Goal: Information Seeking & Learning: Learn about a topic

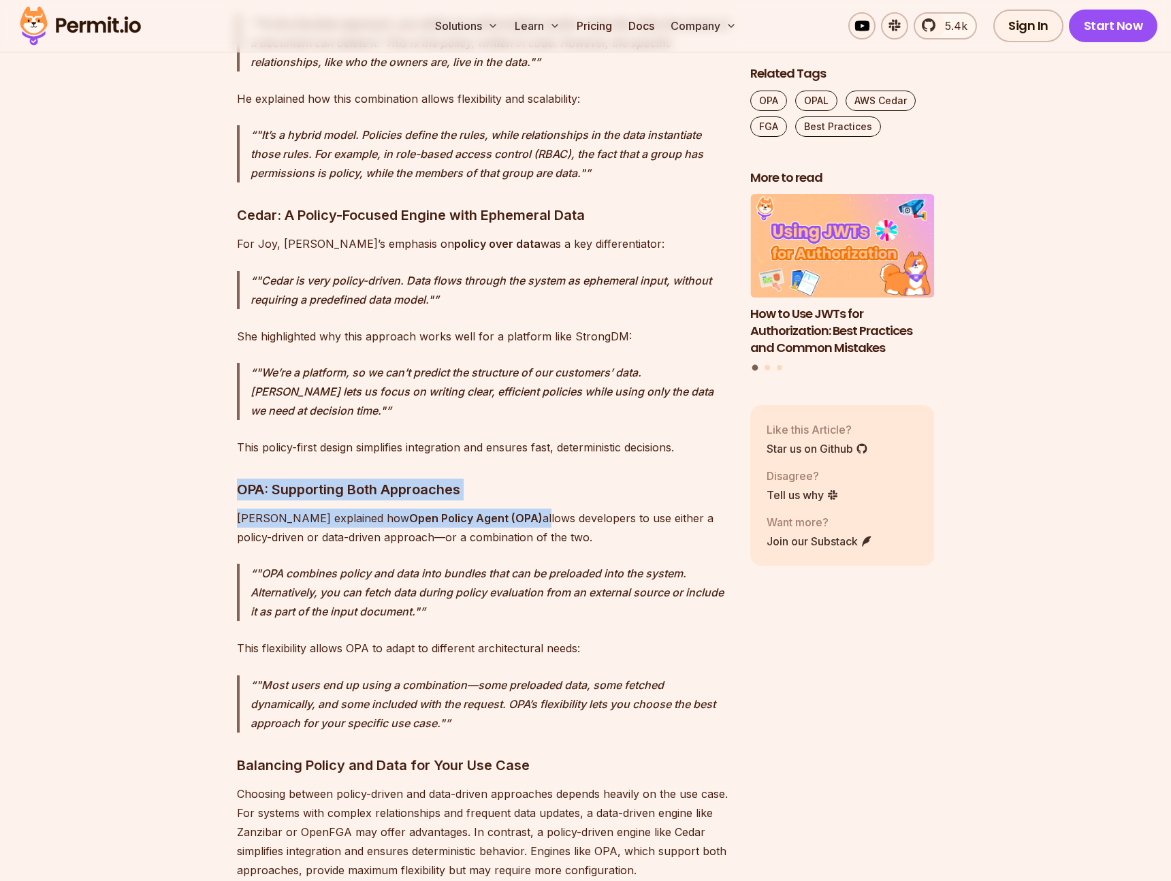
drag, startPoint x: 234, startPoint y: 337, endPoint x: 482, endPoint y: 361, distance: 249.0
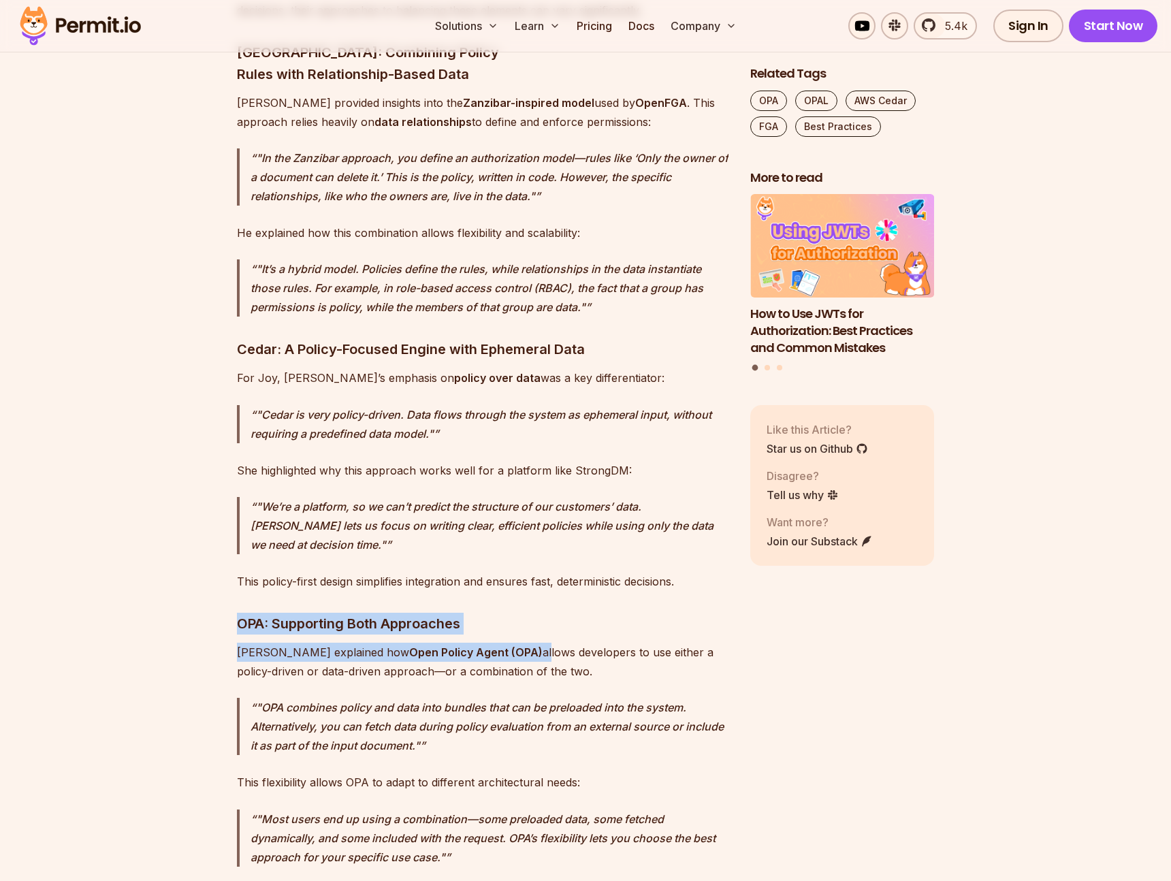
scroll to position [3785, 0]
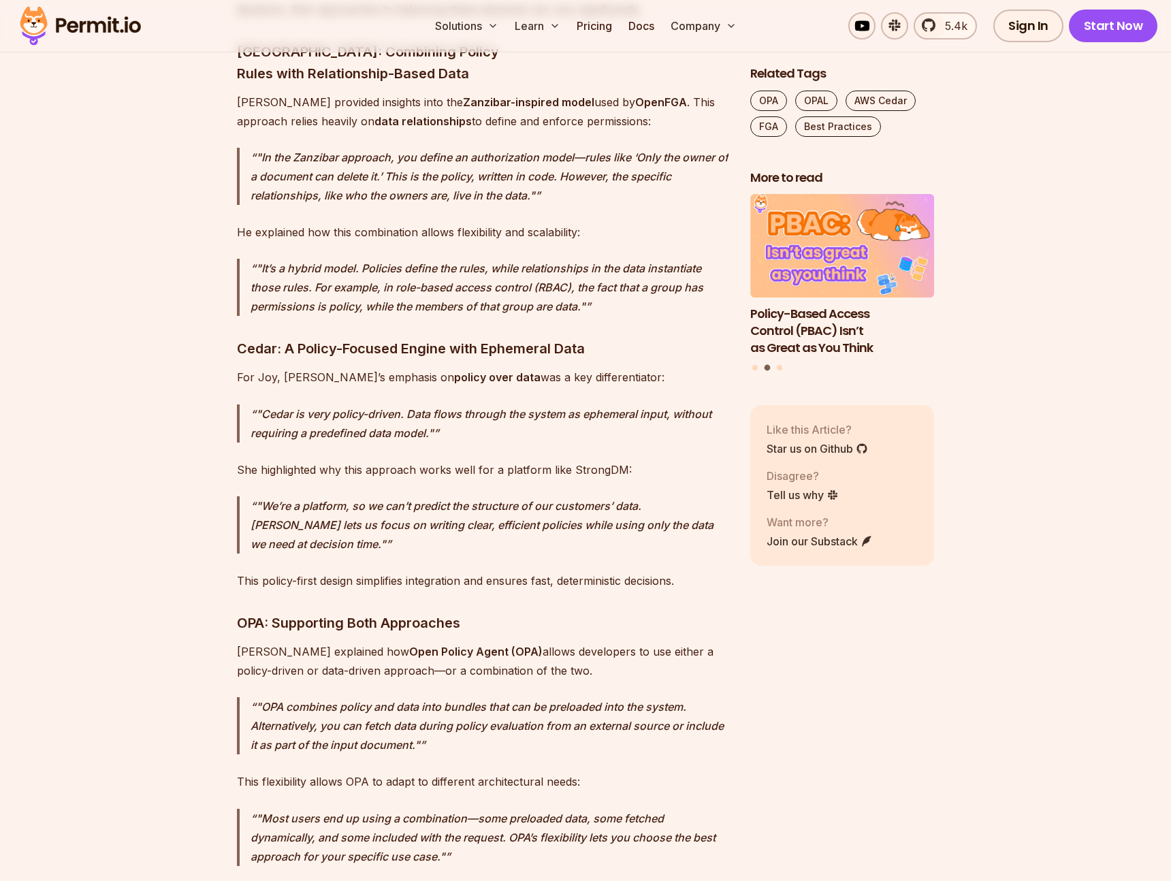
click at [476, 404] on p ""Cedar is very policy-driven. Data flows through the system as ephemeral input,…" at bounding box center [490, 423] width 478 height 38
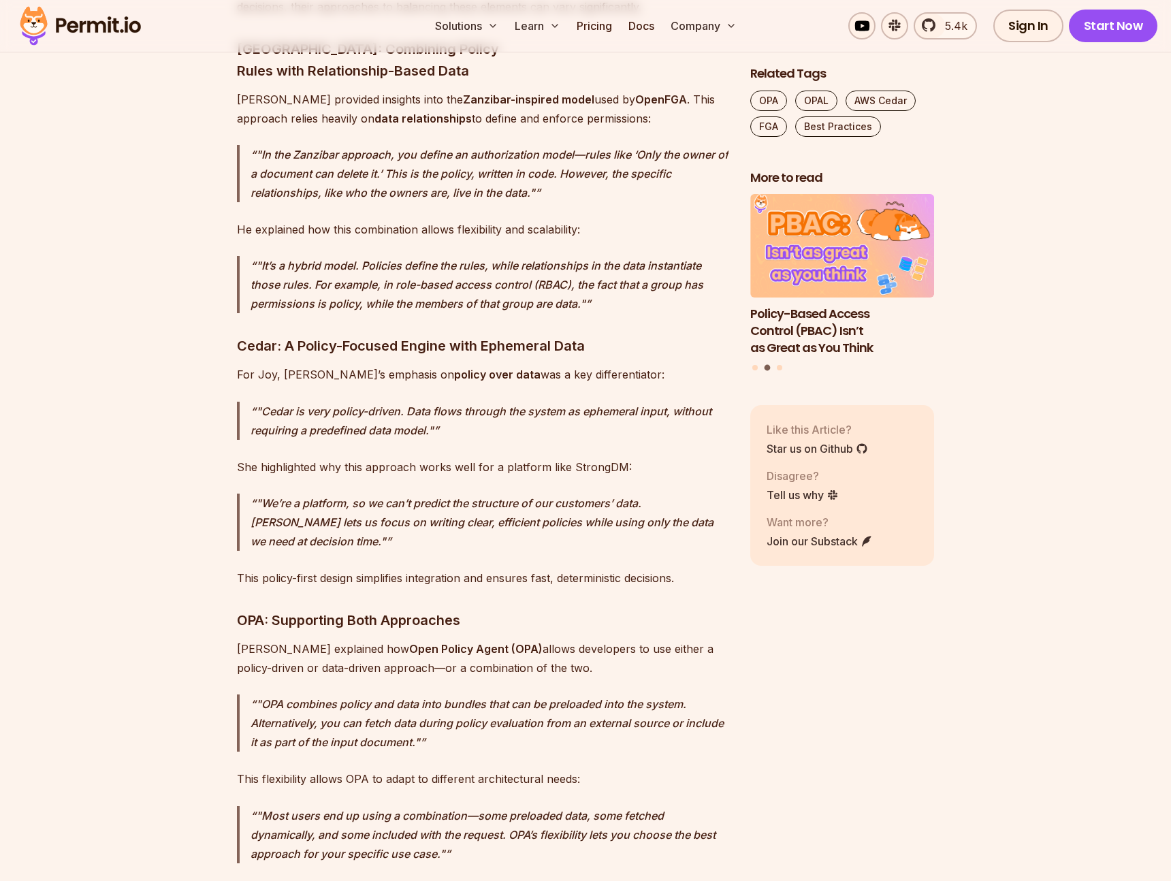
drag, startPoint x: 411, startPoint y: 255, endPoint x: 417, endPoint y: 261, distance: 7.7
click at [417, 402] on p ""Cedar is very policy-driven. Data flows through the system as ephemeral input,…" at bounding box center [490, 421] width 478 height 38
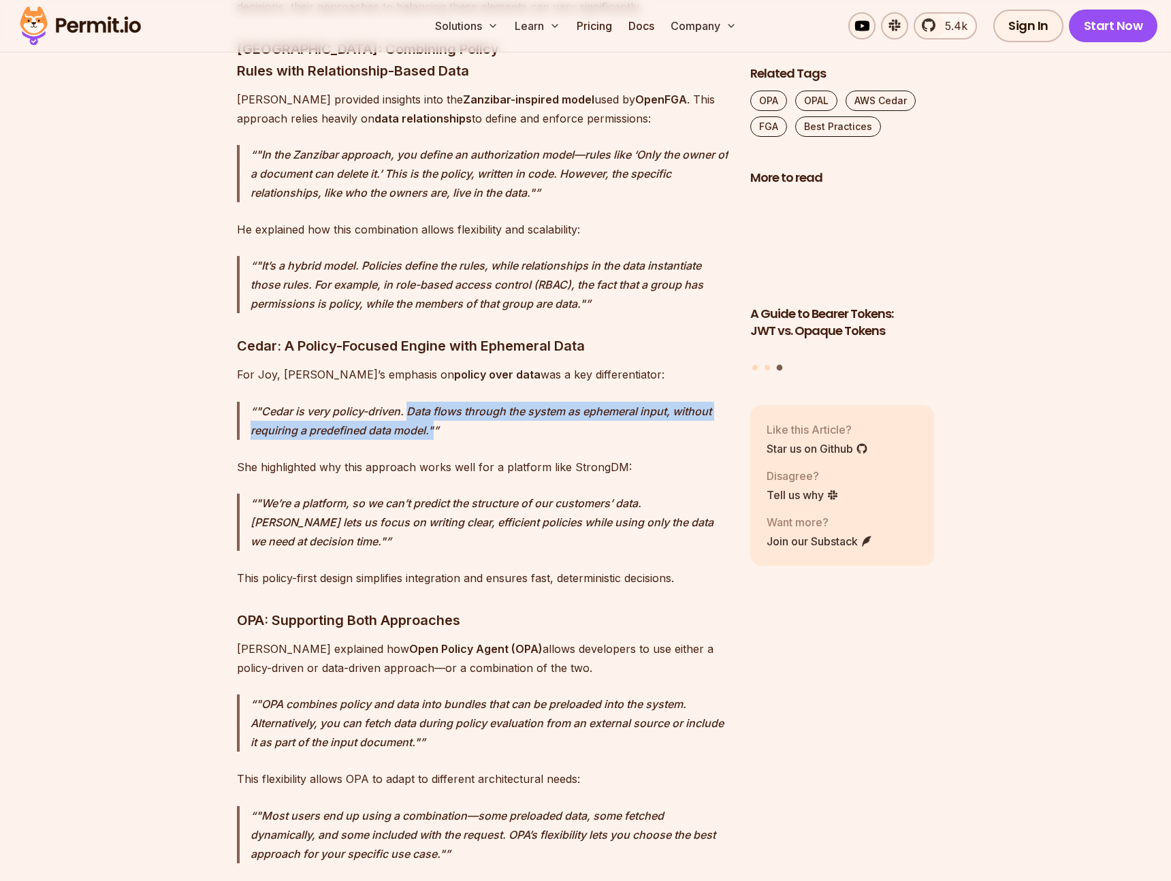
drag, startPoint x: 411, startPoint y: 255, endPoint x: 436, endPoint y: 273, distance: 31.7
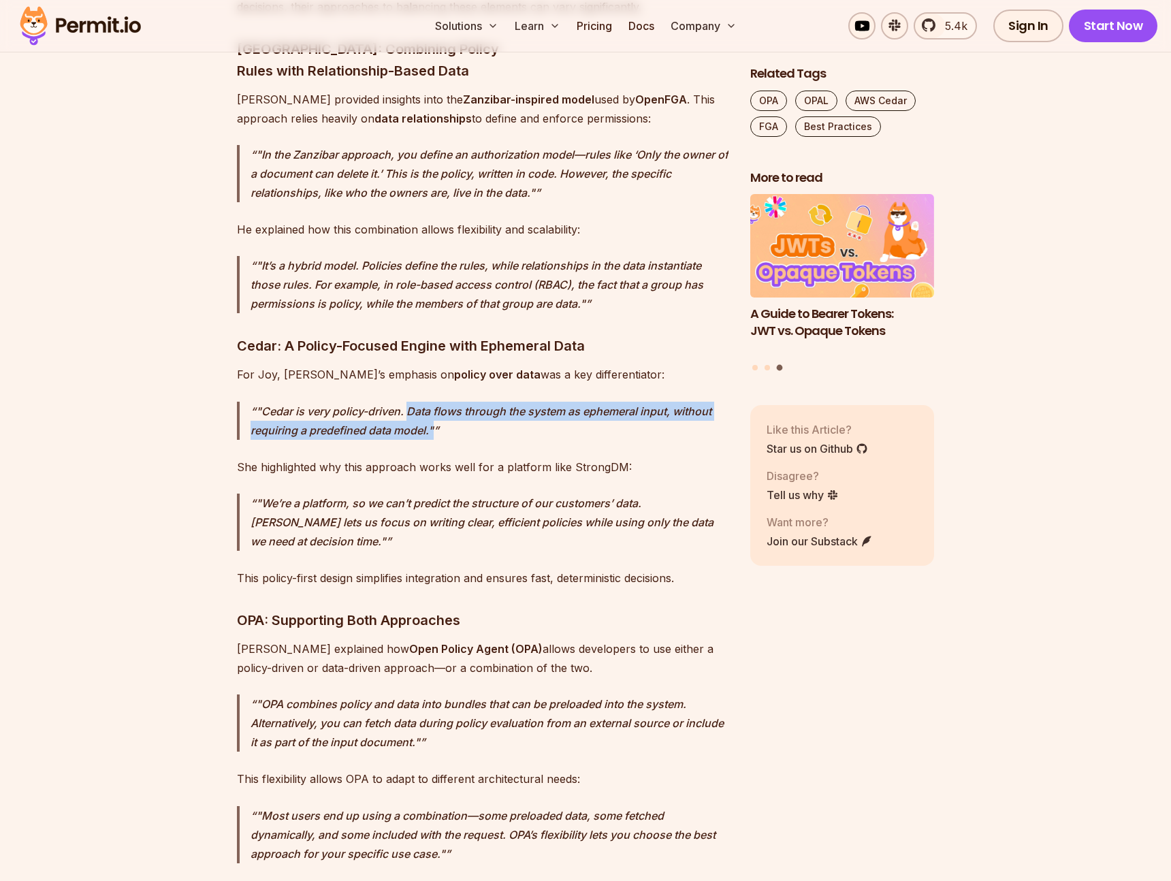
click at [433, 402] on p ""Cedar is very policy-driven. Data flows through the system as ephemeral input,…" at bounding box center [490, 421] width 478 height 38
copy p "Data flows through the system as ephemeral input, without requiring a predefine…"
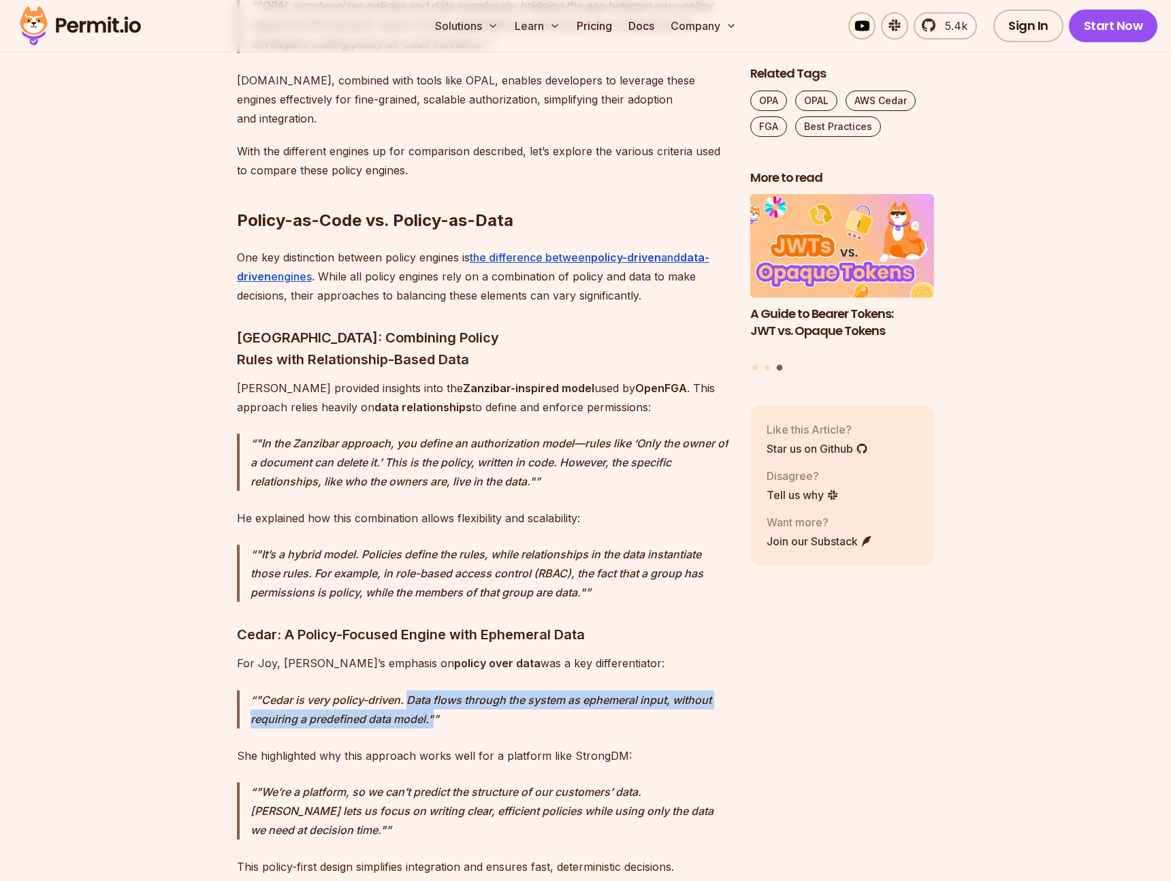
scroll to position [3503, 0]
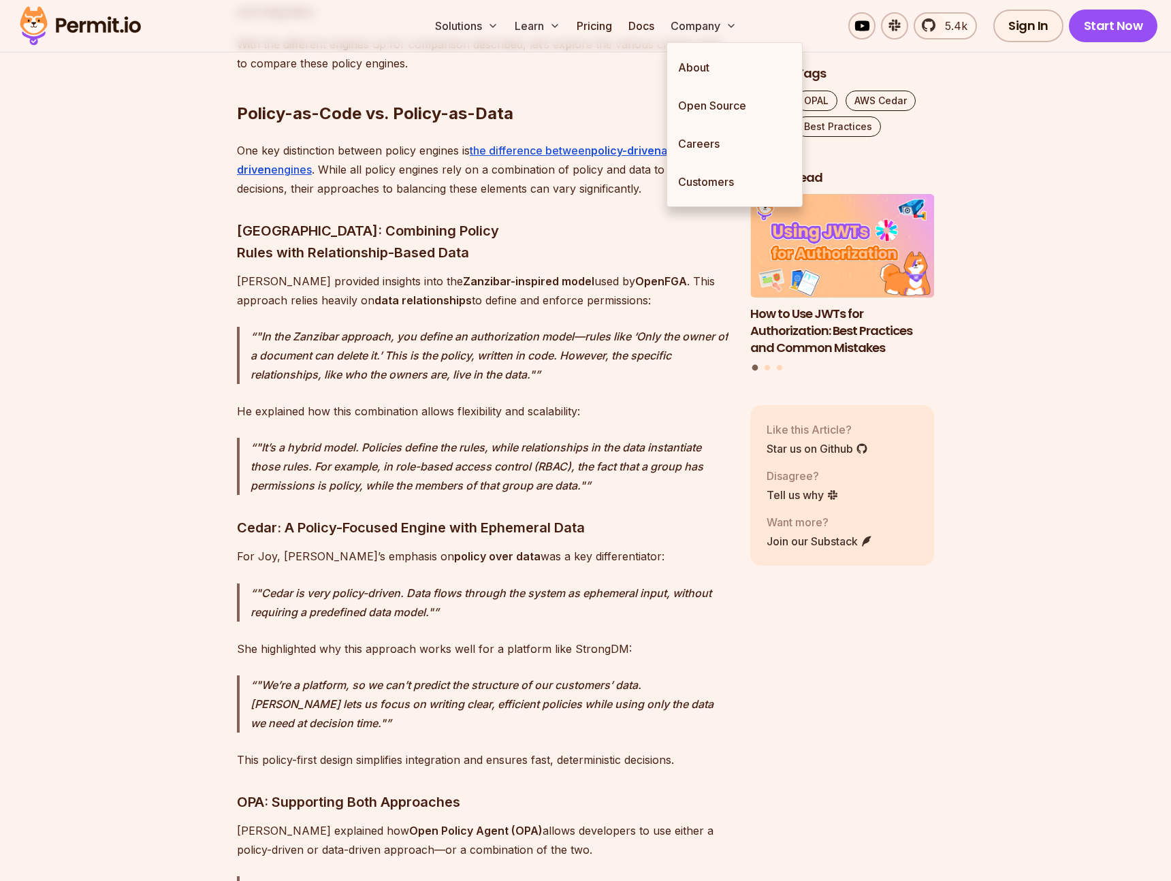
scroll to position [3606, 0]
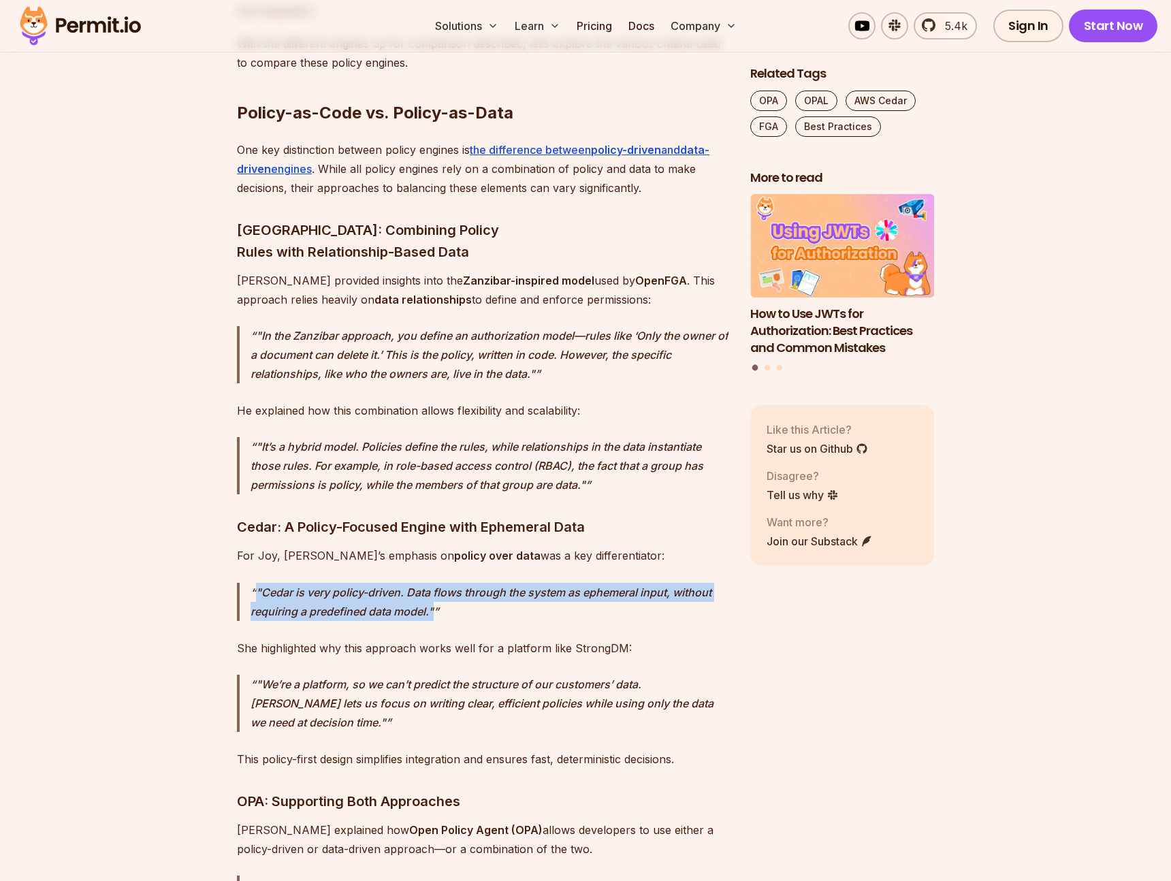
drag, startPoint x: 327, startPoint y: 447, endPoint x: 248, endPoint y: 436, distance: 79.6
click at [249, 583] on blockquote ""Cedar is very policy-driven. Data flows through the system as ephemeral input,…" at bounding box center [483, 602] width 492 height 38
copy p ""Cedar is very policy-driven. Data flows through the system as ephemeral input,…"
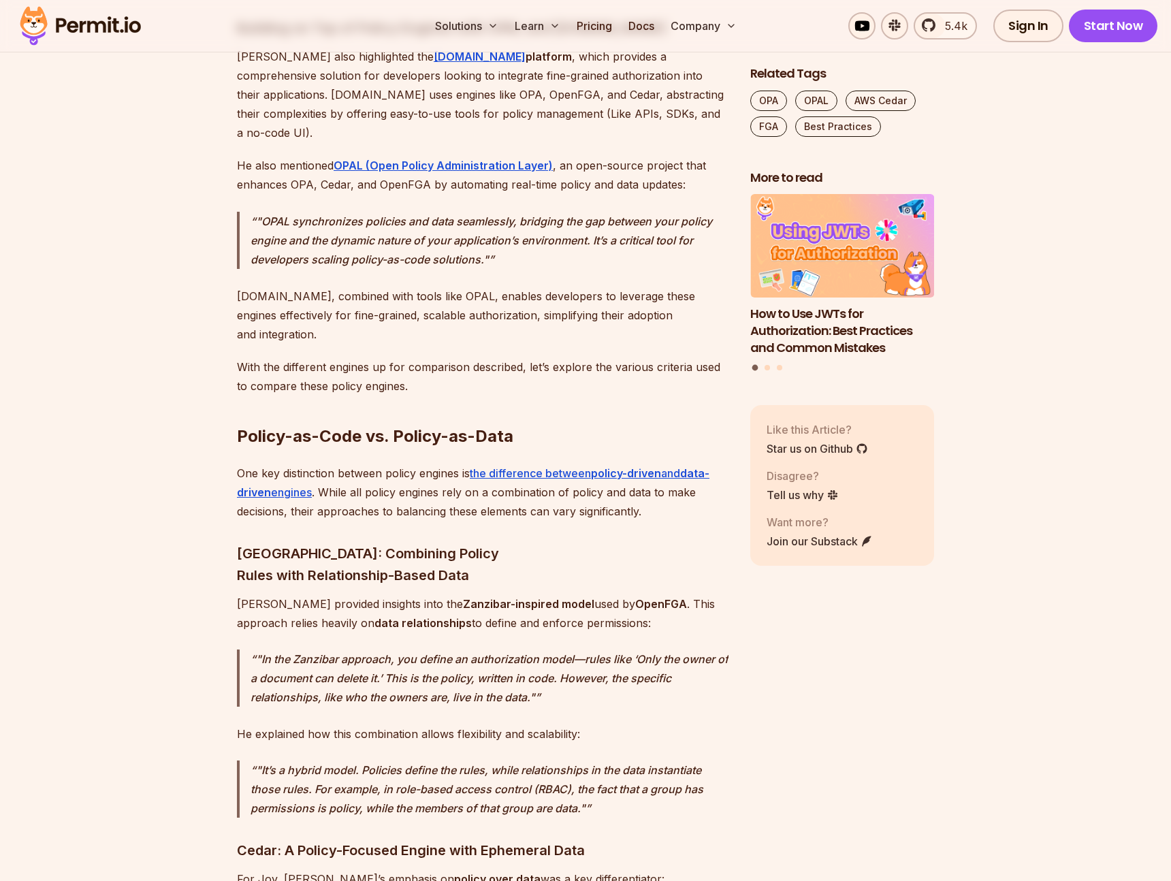
scroll to position [3296, 0]
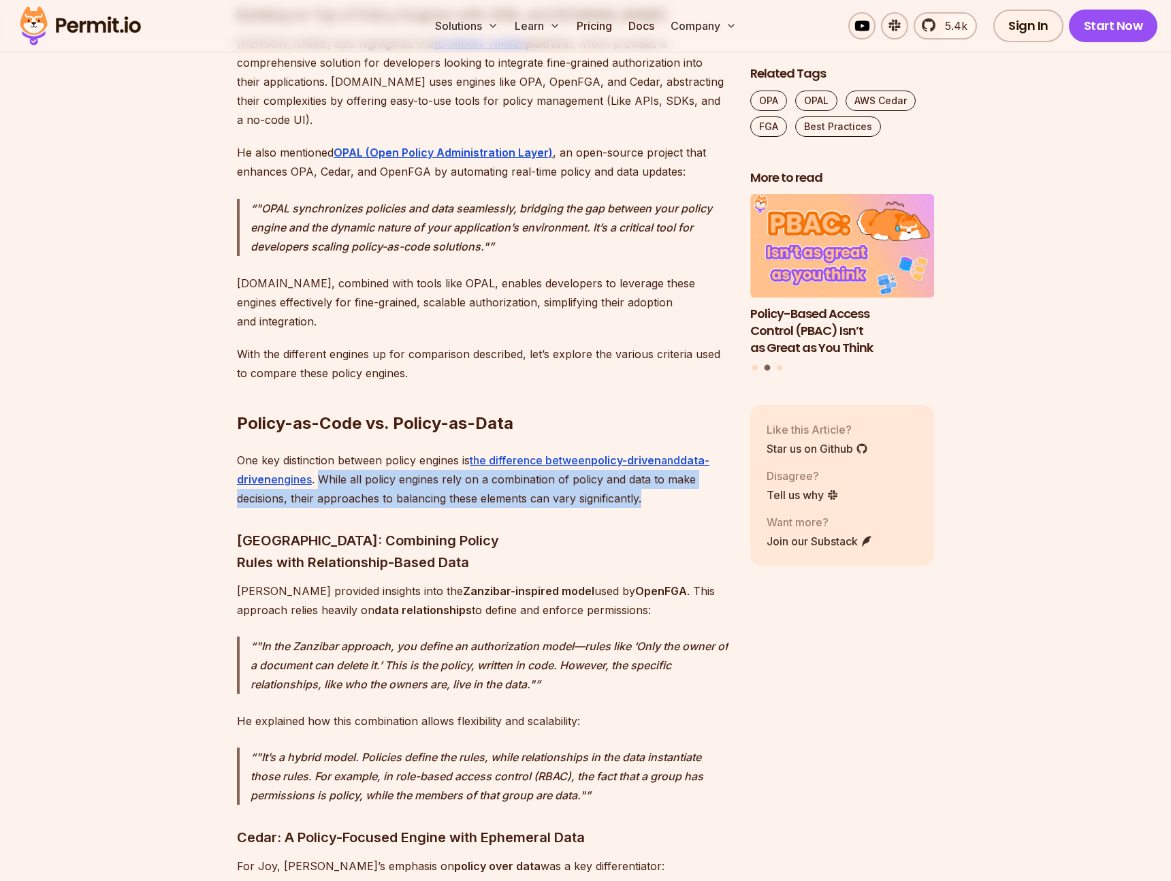
drag, startPoint x: 325, startPoint y: 347, endPoint x: 641, endPoint y: 367, distance: 316.6
click at [641, 451] on p "One key distinction between policy engines is the difference between policy-dri…" at bounding box center [483, 479] width 492 height 57
copy p "While all policy engines rely on a combination of policy and data to make decis…"
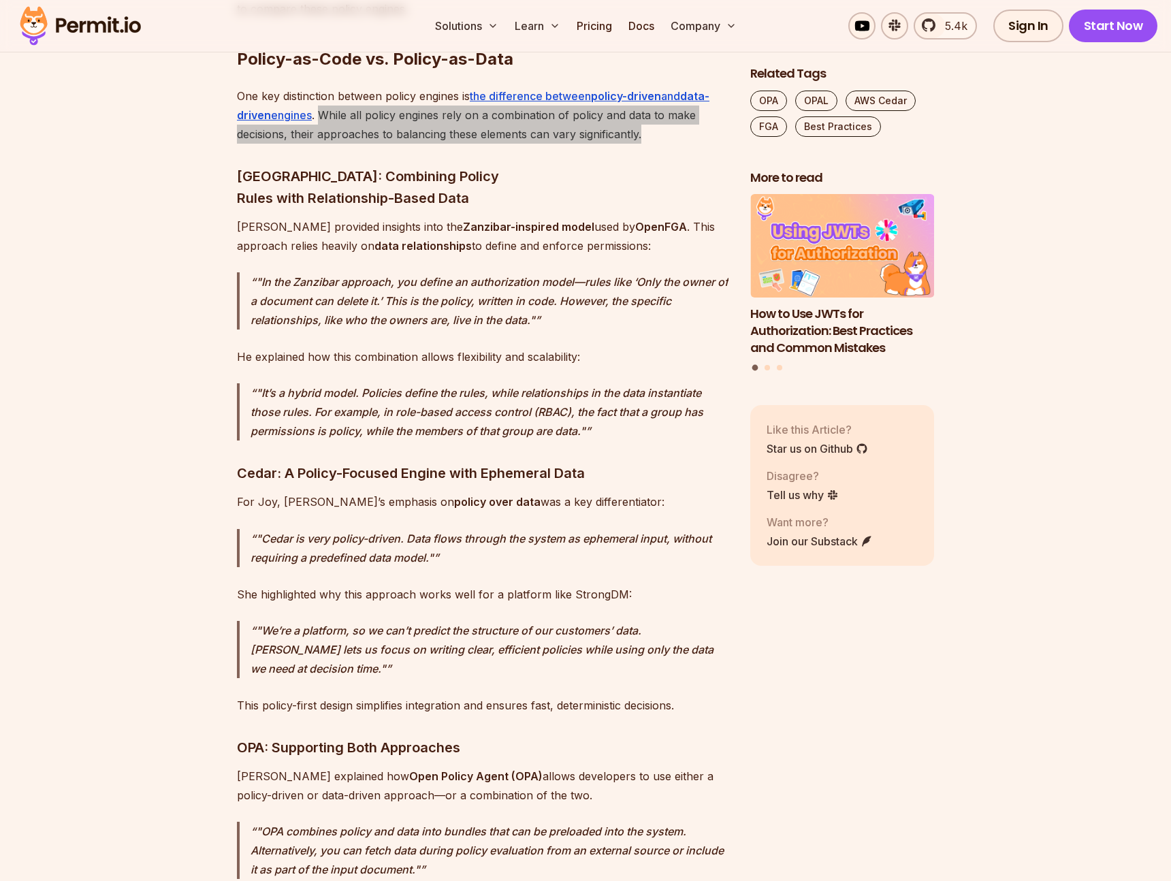
scroll to position [3664, 0]
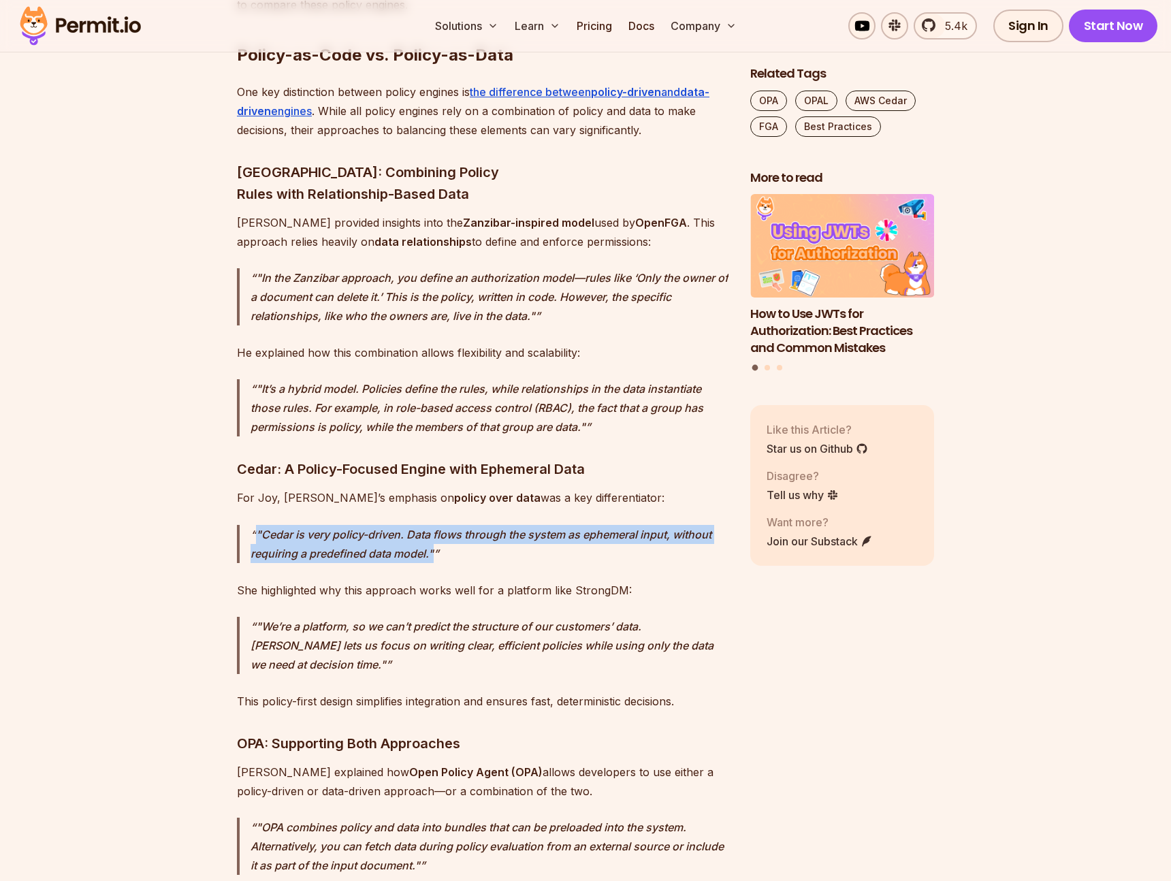
drag, startPoint x: 432, startPoint y: 398, endPoint x: 258, endPoint y: 379, distance: 175.3
click at [258, 525] on p ""Cedar is very policy-driven. Data flows through the system as ephemeral input,…" at bounding box center [490, 544] width 478 height 38
copy p ""Cedar is very policy-driven. Data flows through the system as ephemeral input,…"
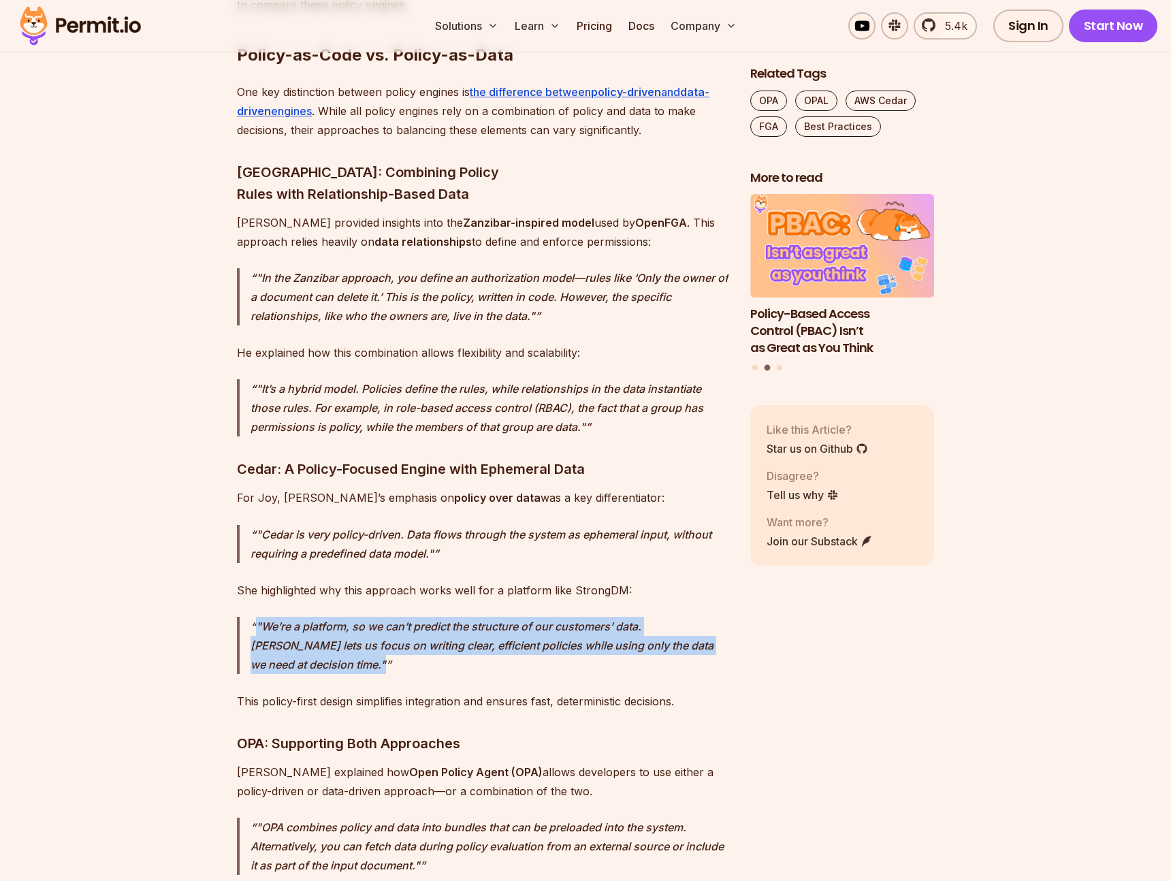
drag, startPoint x: 366, startPoint y: 524, endPoint x: 249, endPoint y: 471, distance: 128.6
copy p ""We’re a platform, so we can’t predict the structure of our customers’ data. [P…"
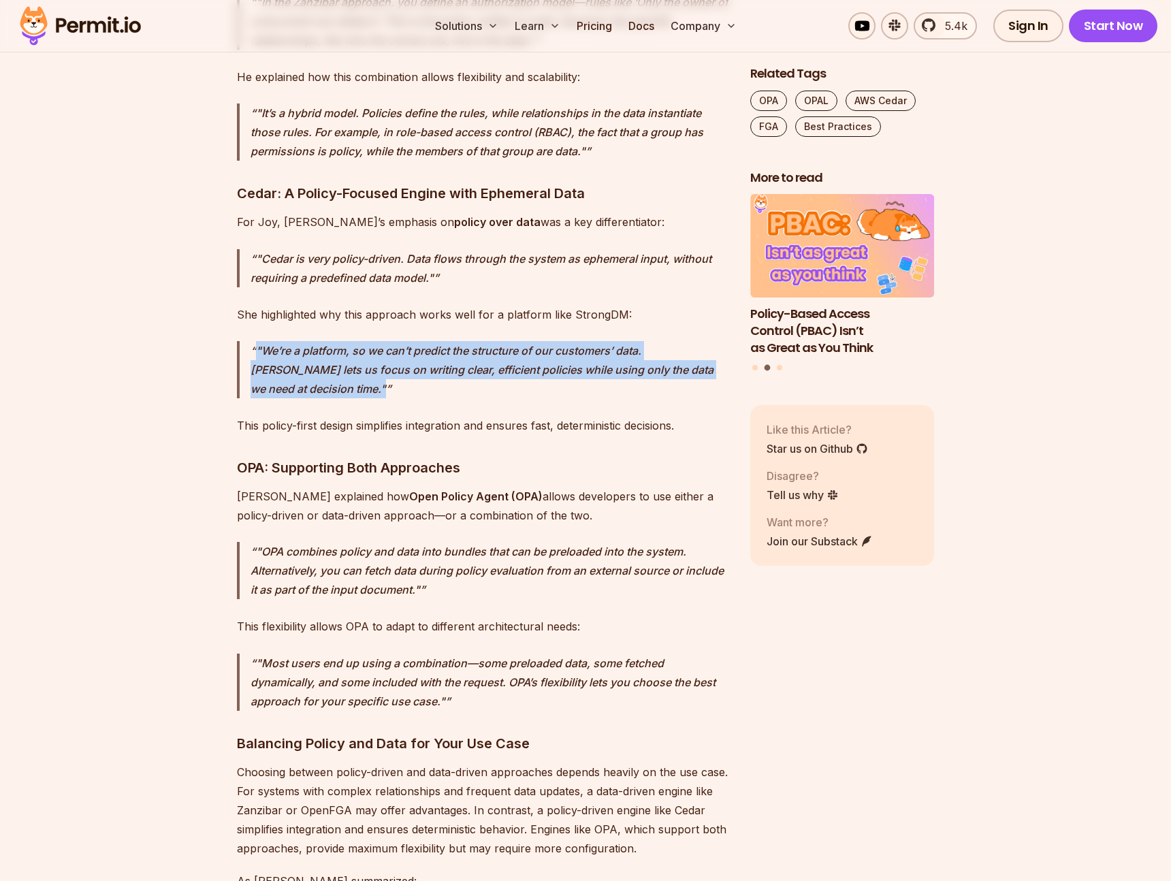
scroll to position [3942, 0]
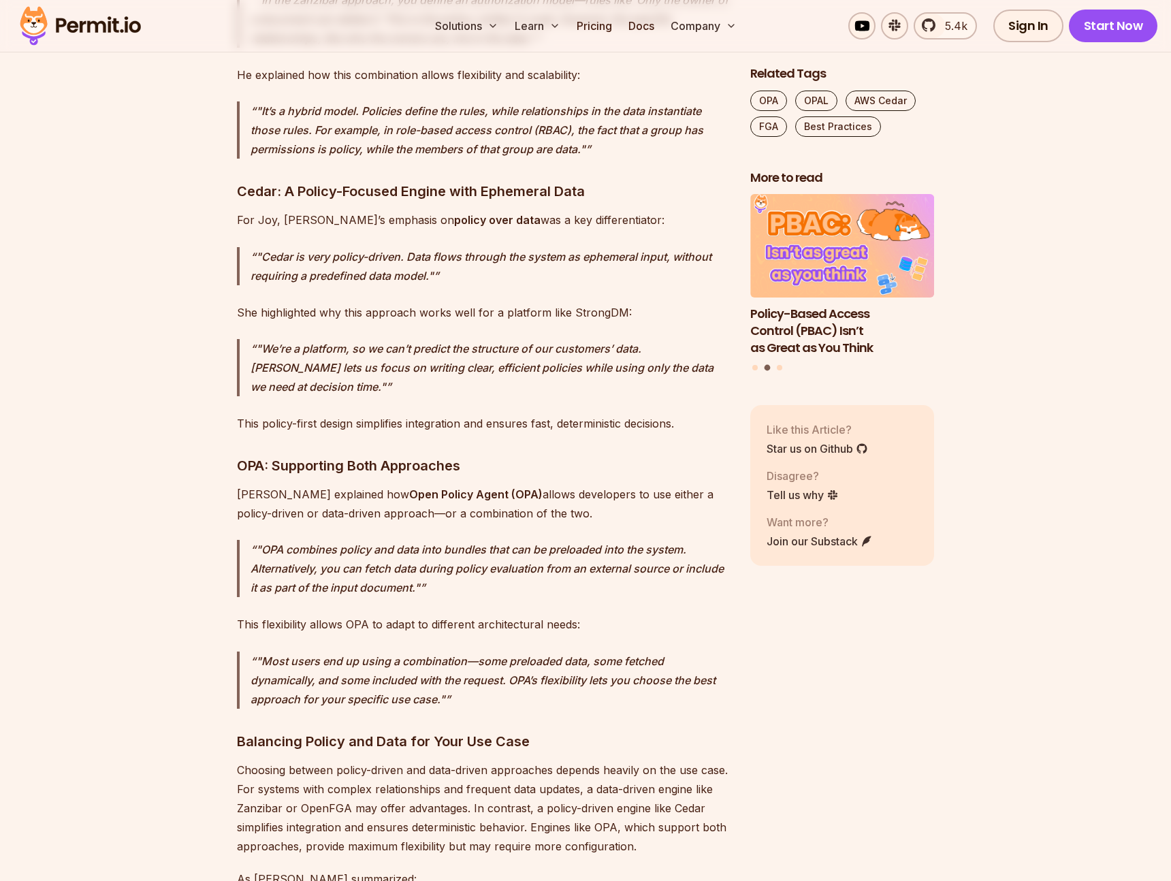
click at [479, 540] on p ""OPA combines policy and data into bundles that can be preloaded into the syste…" at bounding box center [490, 568] width 478 height 57
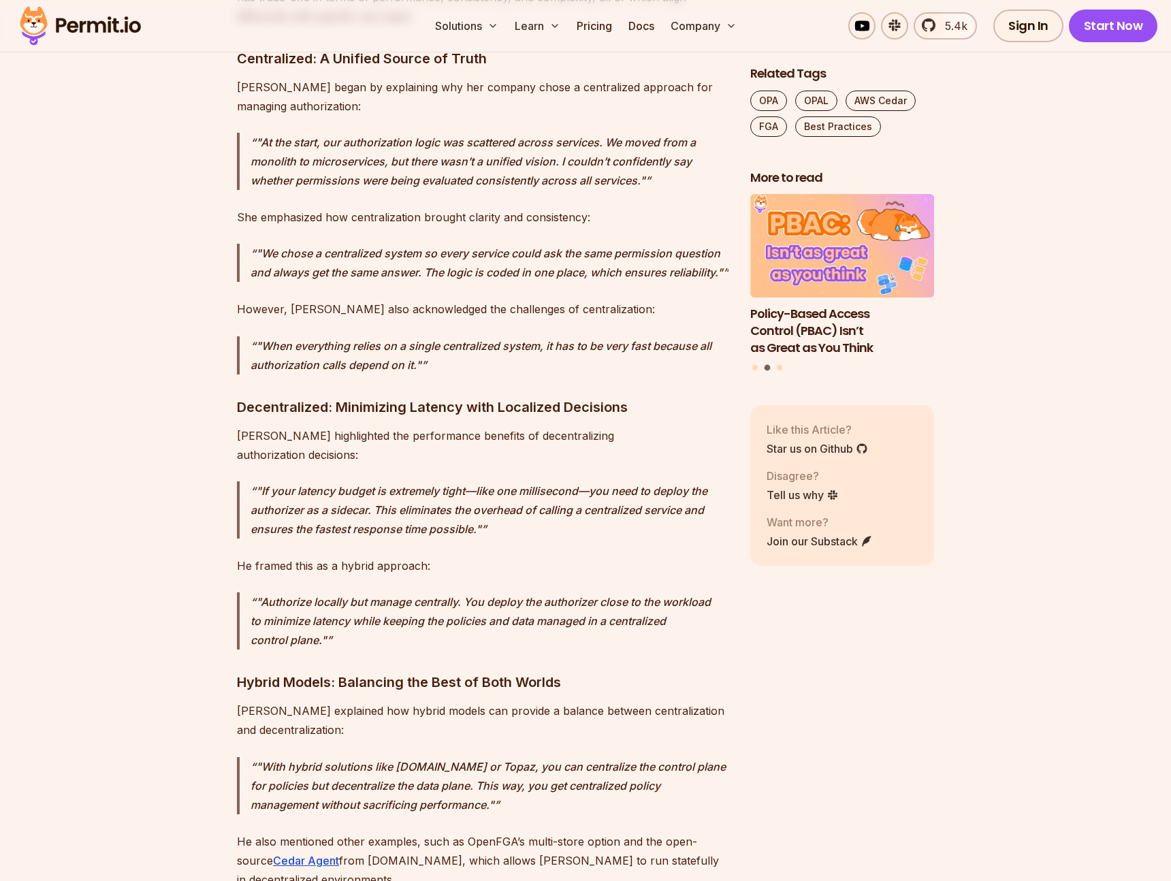
scroll to position [5080, 0]
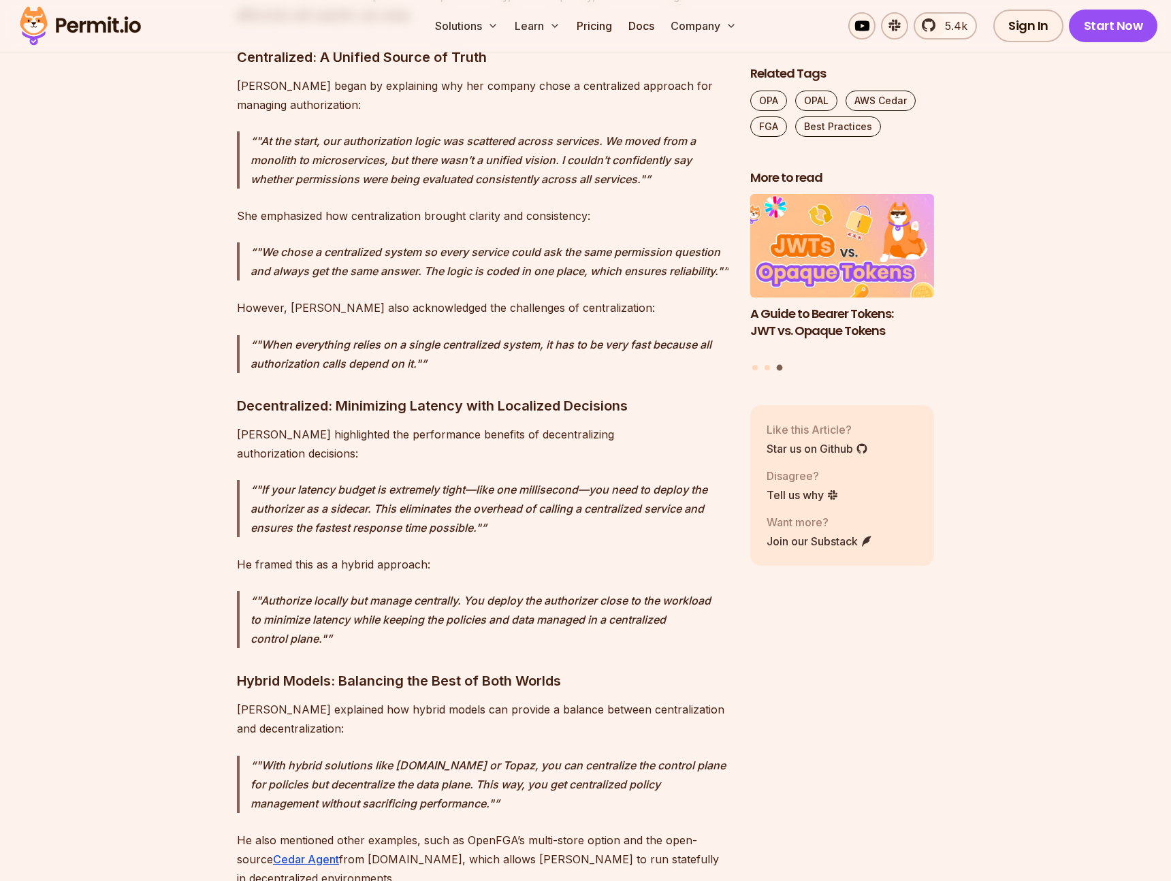
click at [567, 555] on p "He framed this as a hybrid approach:" at bounding box center [483, 564] width 492 height 19
click at [571, 555] on p "He framed this as a hybrid approach:" at bounding box center [483, 564] width 492 height 19
